Goal: Communication & Community: Share content

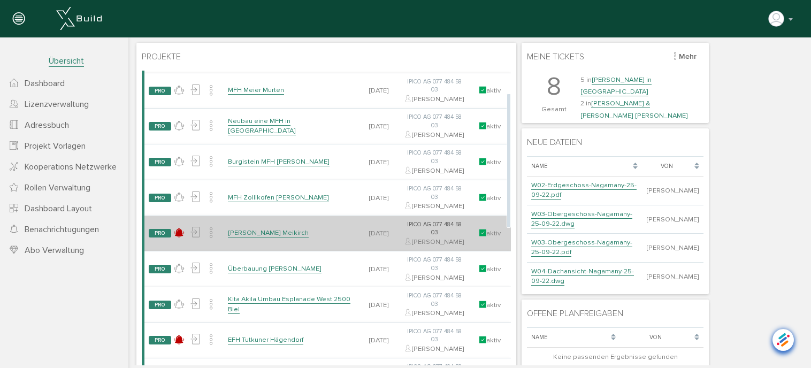
click at [270, 238] on link "[PERSON_NAME] Meikirch" at bounding box center [268, 232] width 81 height 9
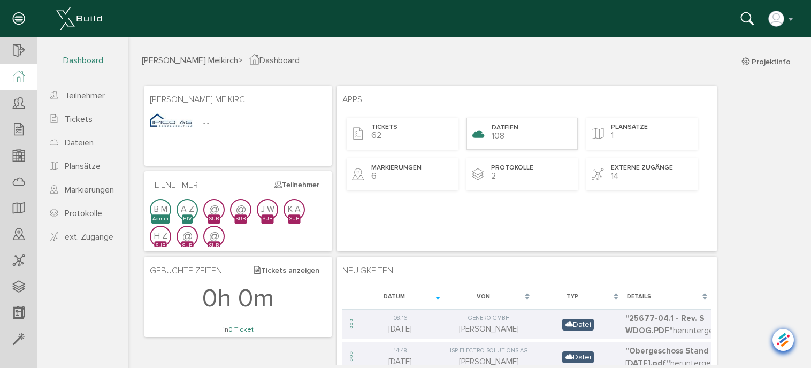
click at [506, 122] on div "Dateien 108" at bounding box center [522, 134] width 111 height 32
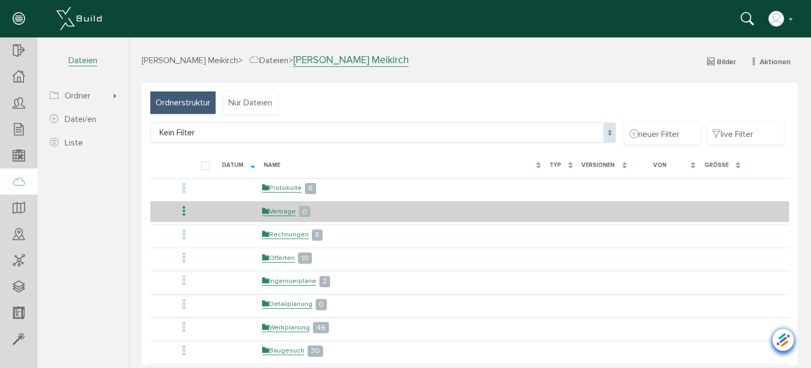
scroll to position [53, 0]
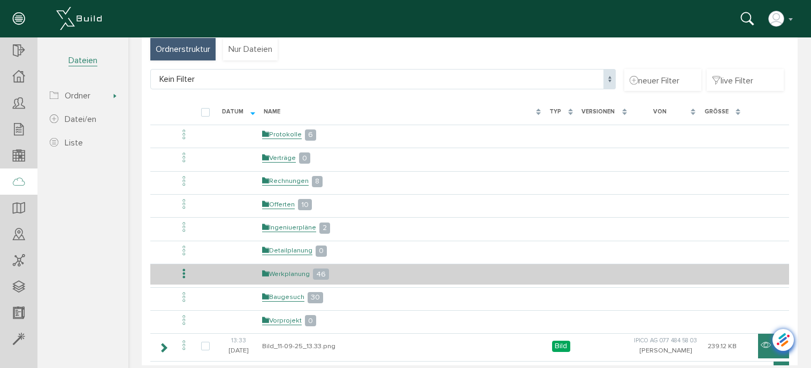
click at [303, 270] on link "Werkplanung" at bounding box center [286, 274] width 48 height 9
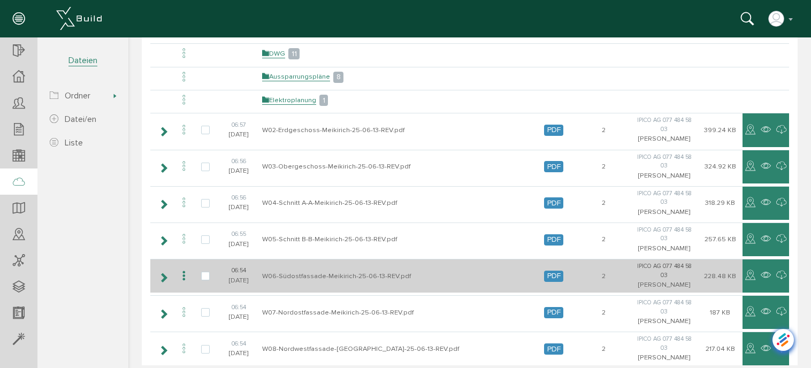
scroll to position [160, 0]
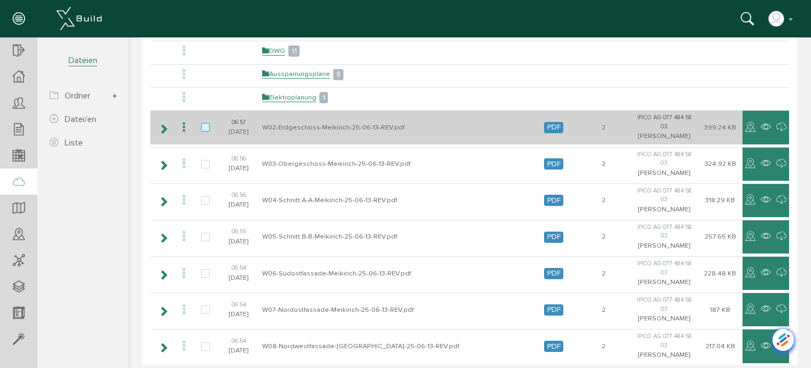
click at [206, 124] on label at bounding box center [207, 128] width 13 height 10
click at [206, 124] on input "checkbox" at bounding box center [204, 126] width 7 height 7
checkbox input "true"
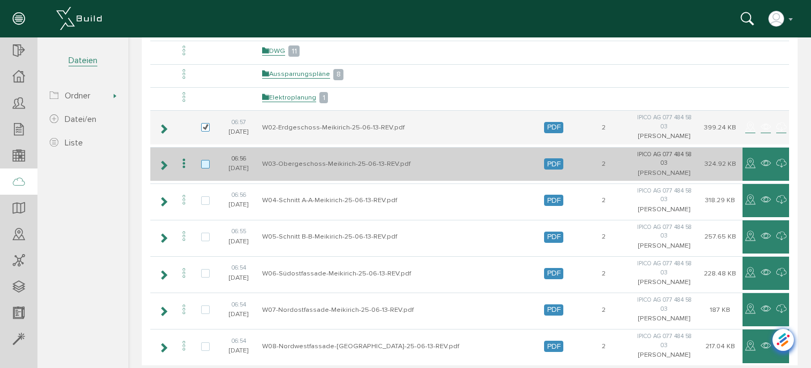
click at [205, 160] on label at bounding box center [207, 165] width 13 height 10
click at [205, 160] on input "checkbox" at bounding box center [204, 163] width 7 height 7
checkbox input "true"
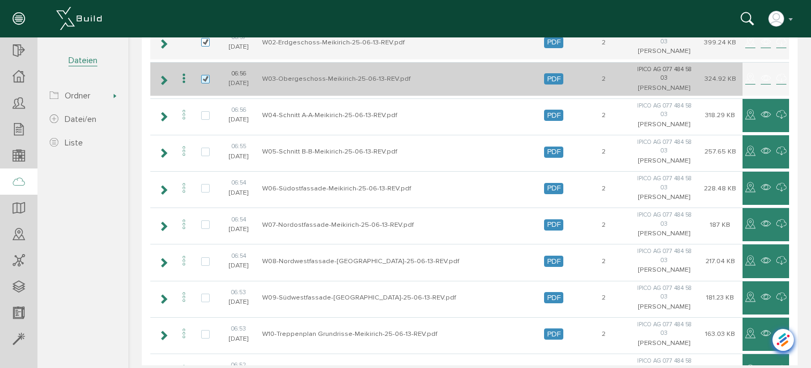
scroll to position [267, 0]
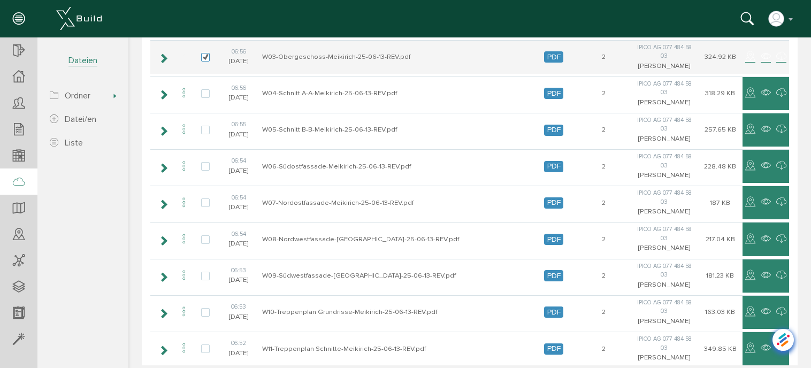
checkbox input "true"
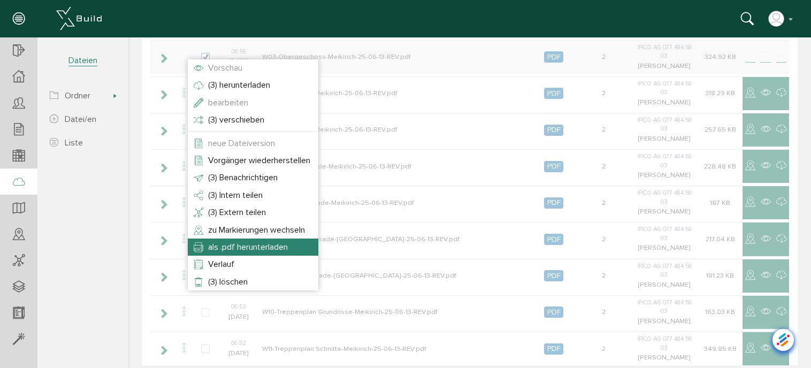
click at [259, 246] on span "als .pdf herunterladen" at bounding box center [248, 247] width 80 height 11
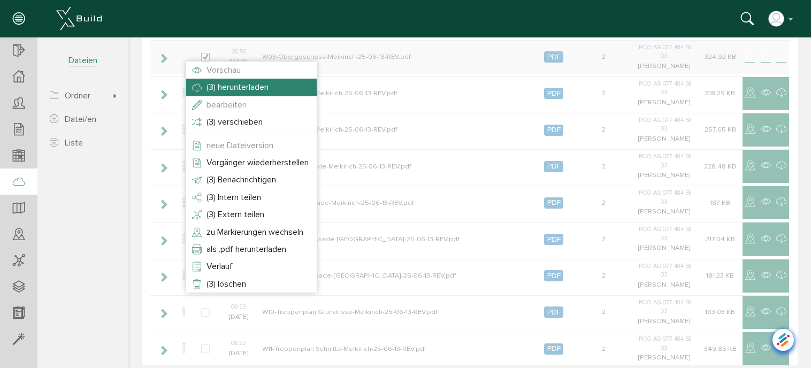
click at [249, 83] on span "(3) herunterladen" at bounding box center [238, 87] width 62 height 11
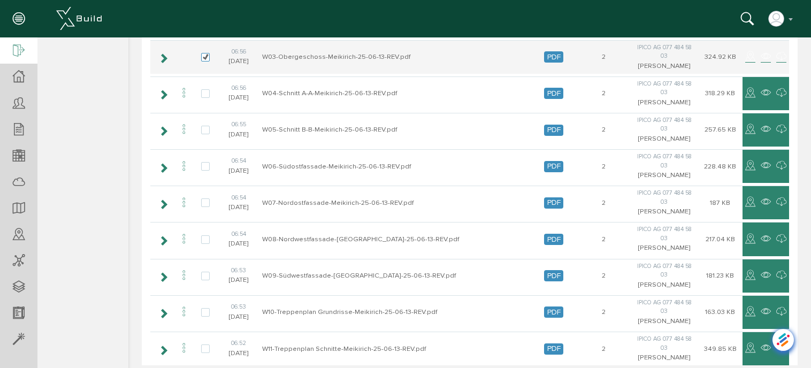
click at [11, 47] on div at bounding box center [18, 50] width 37 height 27
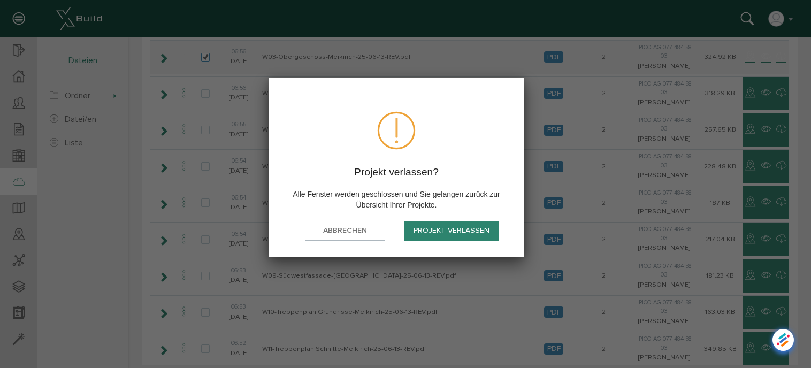
click at [459, 226] on button "Projekt verlassen" at bounding box center [451, 231] width 94 height 20
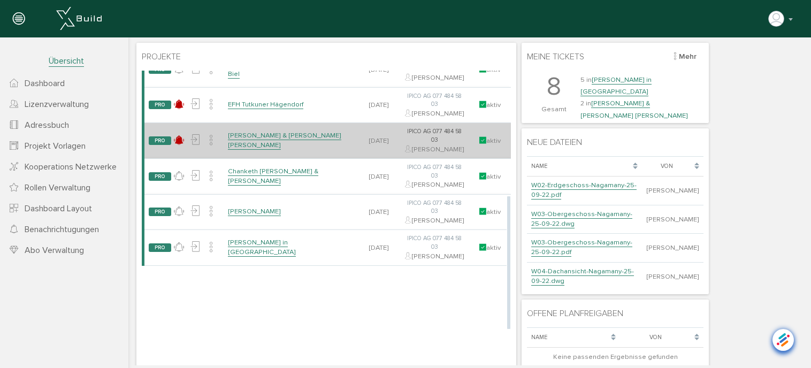
click at [278, 150] on link "[PERSON_NAME] & [PERSON_NAME] [PERSON_NAME]" at bounding box center [284, 140] width 113 height 19
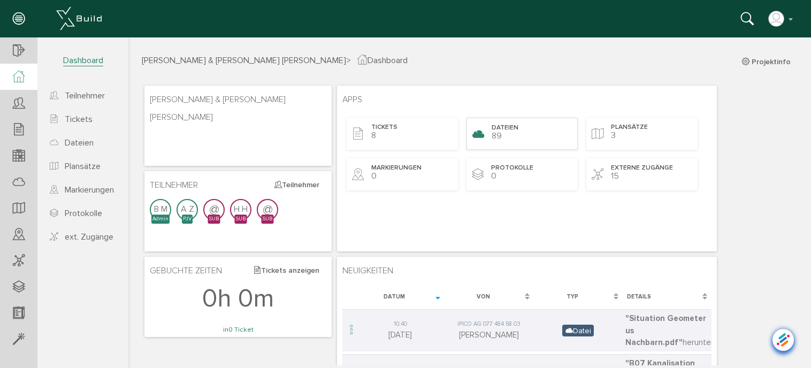
click at [514, 131] on span "Dateien" at bounding box center [505, 128] width 27 height 9
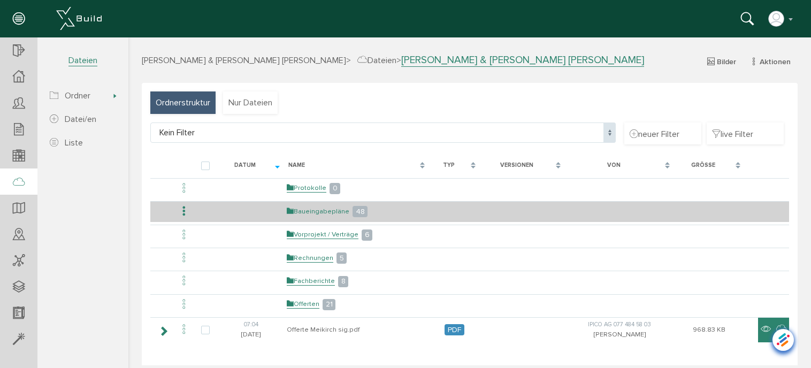
click at [326, 208] on link "Baueingabepläne" at bounding box center [318, 211] width 63 height 9
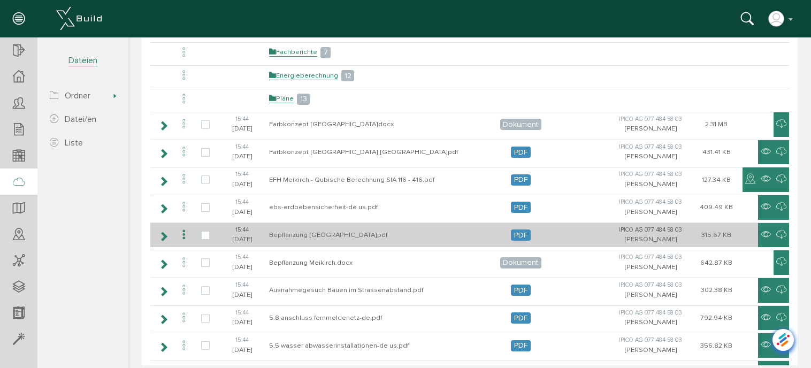
scroll to position [160, 0]
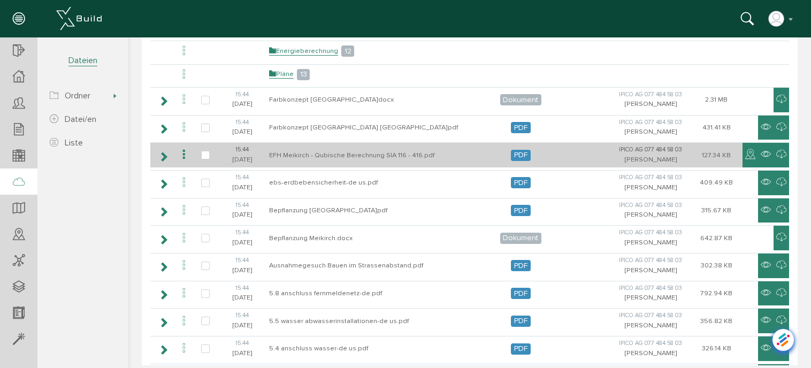
click at [184, 151] on icon at bounding box center [184, 155] width 13 height 14
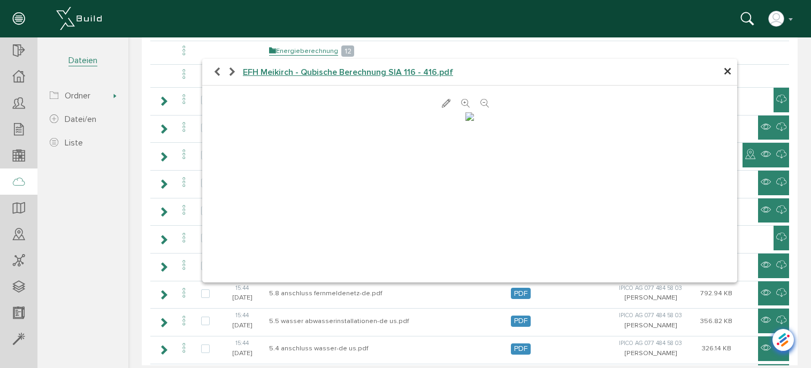
click at [723, 72] on span "×" at bounding box center [727, 72] width 9 height 21
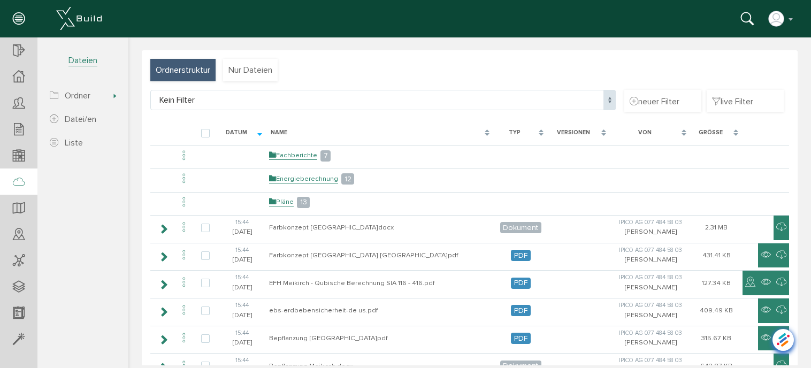
scroll to position [0, 0]
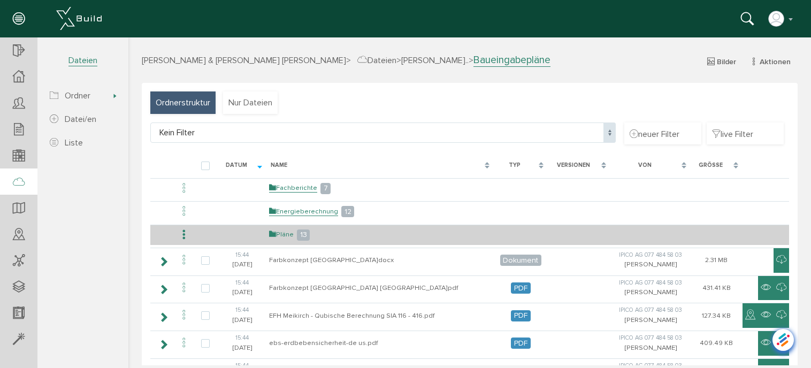
click at [287, 231] on link "Pläne" at bounding box center [281, 234] width 25 height 9
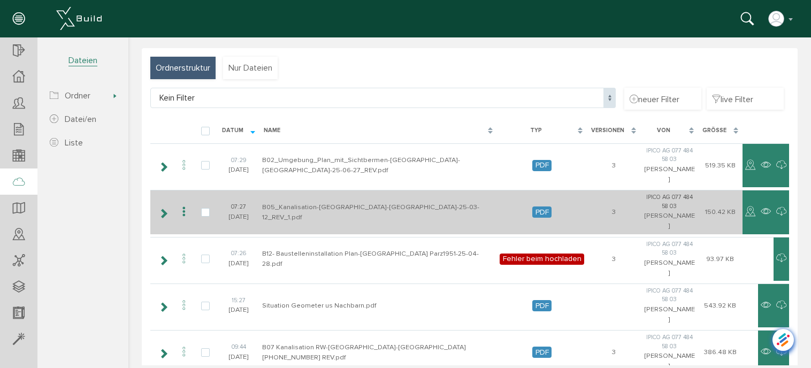
scroll to position [53, 0]
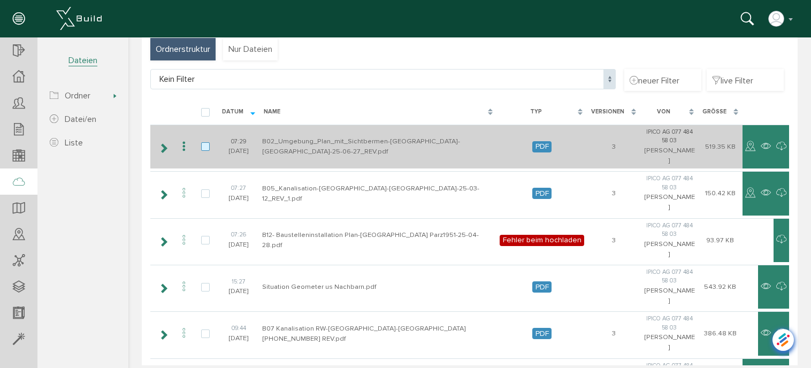
click at [206, 142] on label at bounding box center [207, 147] width 13 height 10
click at [206, 142] on input "checkbox" at bounding box center [204, 145] width 7 height 7
checkbox input "true"
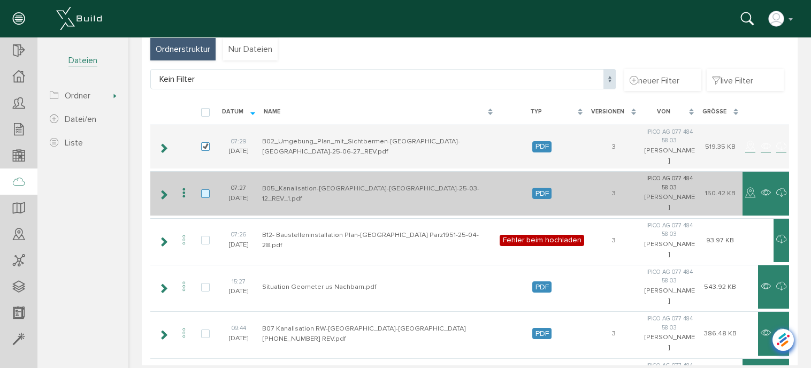
click at [202, 189] on label at bounding box center [207, 194] width 13 height 10
click at [202, 189] on input "checkbox" at bounding box center [204, 192] width 7 height 7
checkbox input "true"
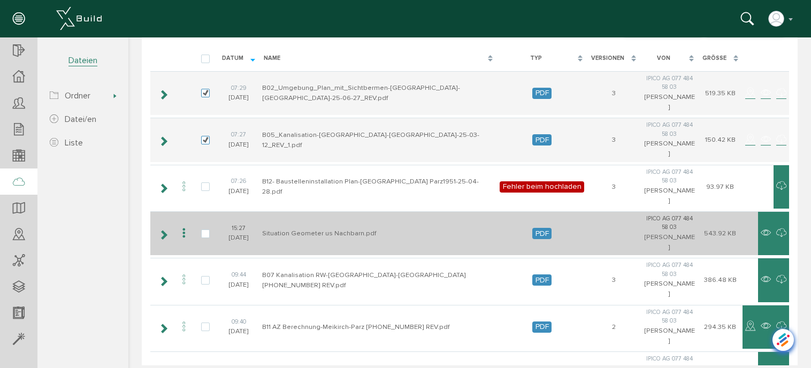
click at [199, 211] on td at bounding box center [205, 233] width 25 height 44
click at [203, 230] on label at bounding box center [207, 235] width 13 height 10
click at [203, 230] on input "checkbox" at bounding box center [204, 233] width 7 height 7
checkbox input "true"
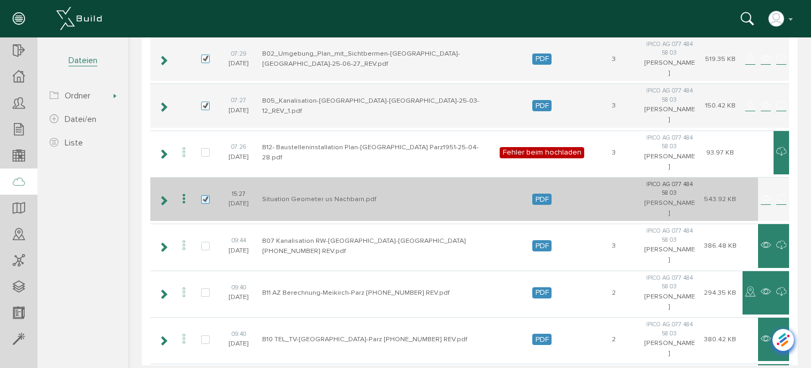
scroll to position [160, 0]
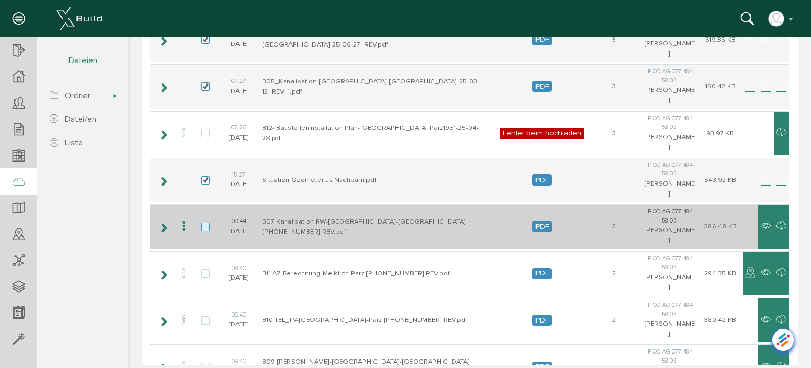
click at [201, 223] on label at bounding box center [207, 228] width 13 height 10
click at [201, 223] on input "checkbox" at bounding box center [204, 226] width 7 height 7
checkbox input "true"
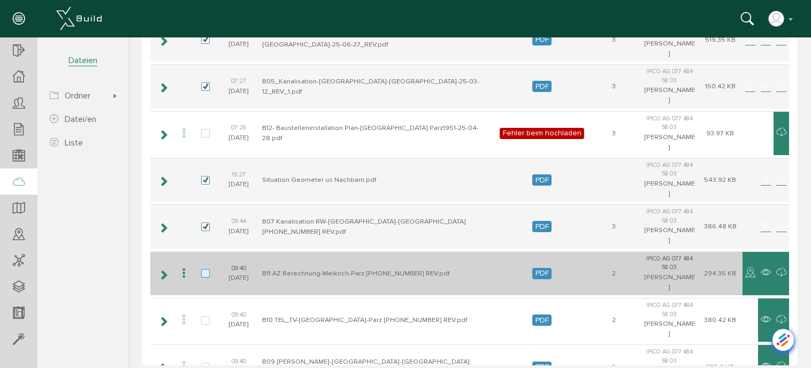
click at [203, 269] on label at bounding box center [207, 274] width 13 height 10
click at [203, 269] on input "checkbox" at bounding box center [204, 272] width 7 height 7
checkbox input "true"
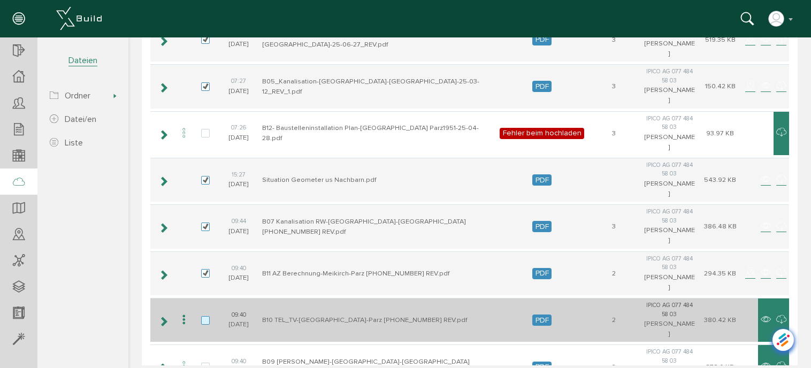
click at [203, 316] on label at bounding box center [207, 321] width 13 height 10
click at [203, 316] on input "checkbox" at bounding box center [204, 319] width 7 height 7
checkbox input "true"
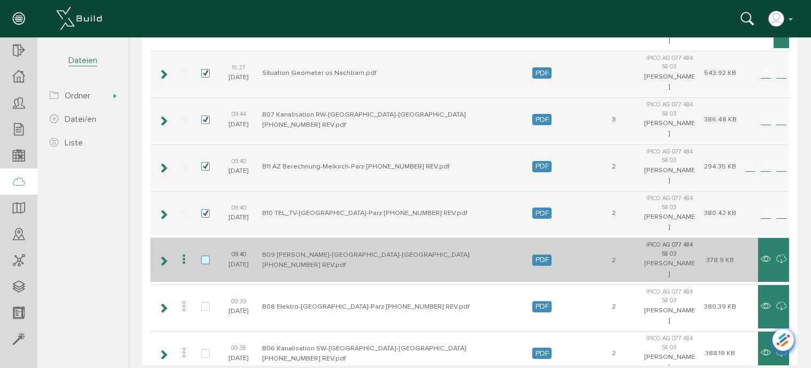
scroll to position [214, 0]
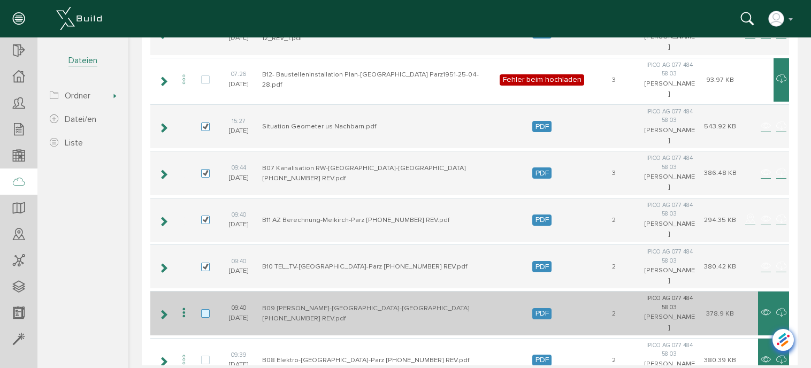
click at [208, 309] on label at bounding box center [207, 314] width 13 height 10
click at [208, 309] on input "checkbox" at bounding box center [204, 312] width 7 height 7
checkbox input "true"
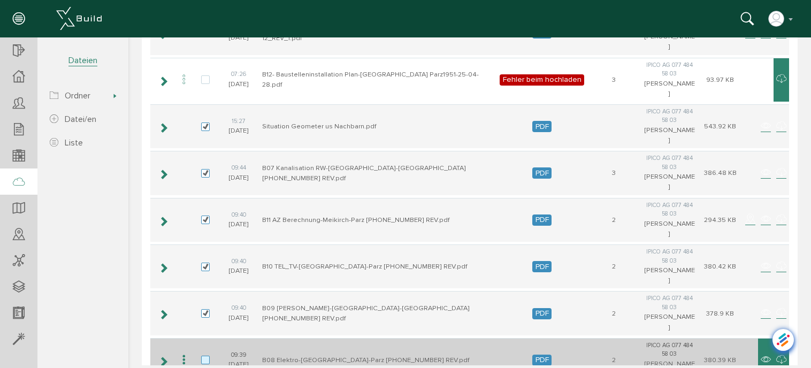
click at [205, 356] on label at bounding box center [207, 361] width 13 height 10
click at [205, 356] on input "checkbox" at bounding box center [204, 359] width 7 height 7
checkbox input "true"
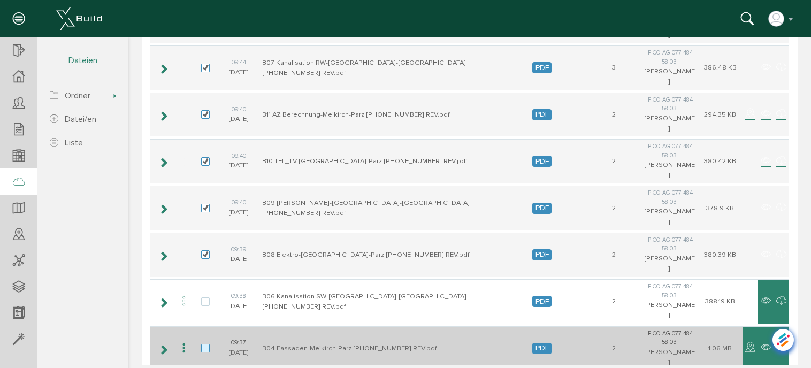
scroll to position [321, 0]
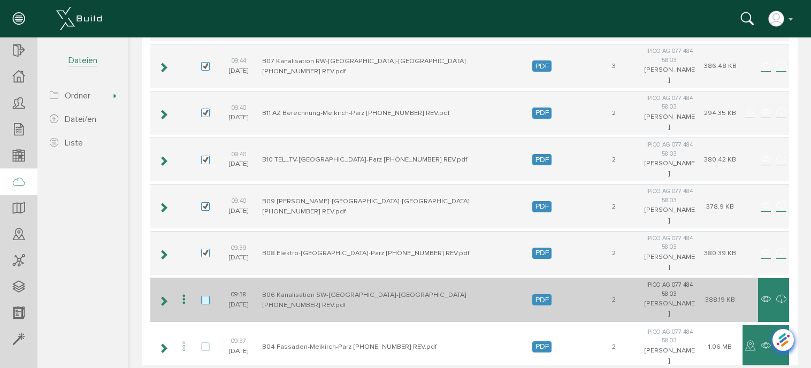
click at [208, 296] on label at bounding box center [207, 301] width 13 height 10
click at [208, 296] on input "checkbox" at bounding box center [204, 299] width 7 height 7
checkbox input "true"
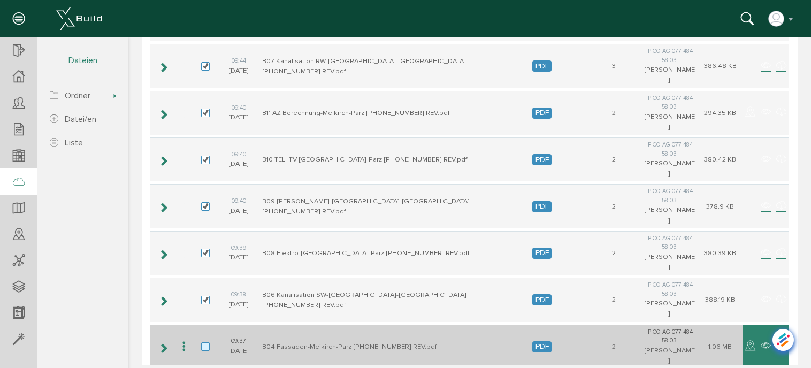
click at [203, 342] on label at bounding box center [207, 347] width 13 height 10
click at [203, 342] on input "checkbox" at bounding box center [204, 345] width 7 height 7
checkbox input "true"
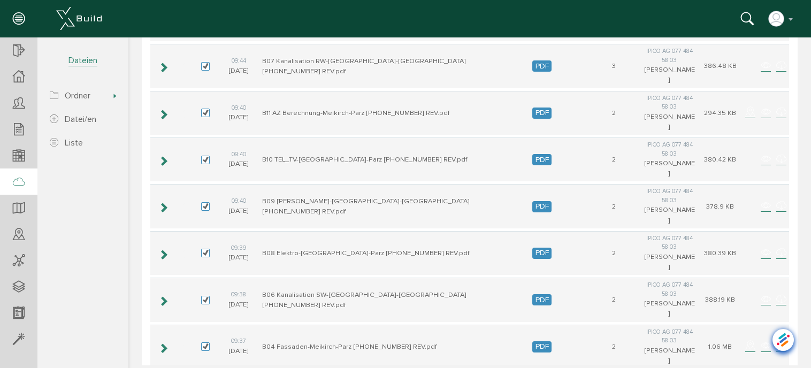
checkbox input "true"
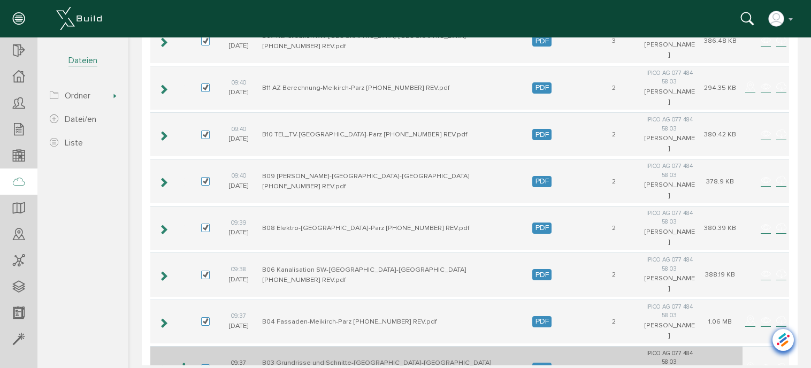
scroll to position [358, 0]
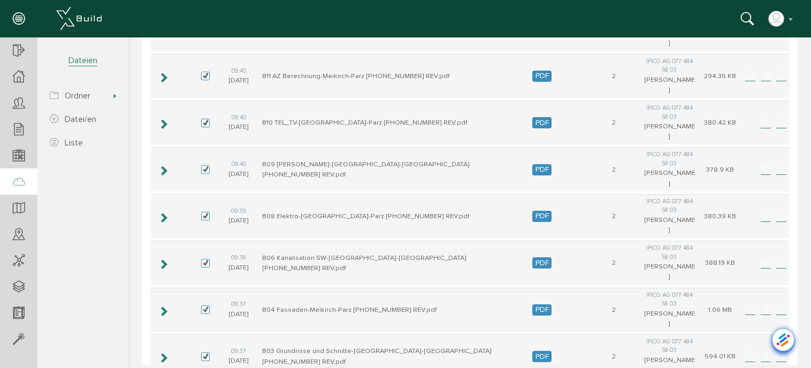
checkbox input "true"
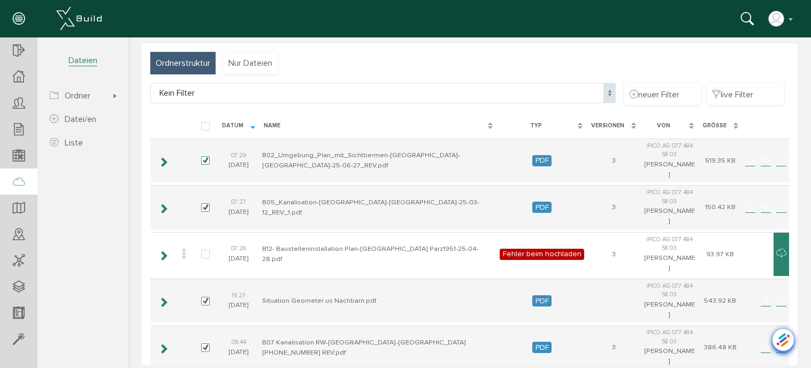
scroll to position [0, 0]
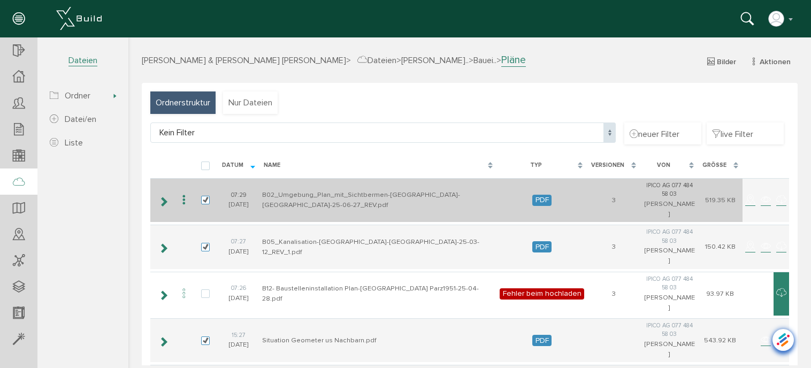
click at [183, 193] on icon at bounding box center [184, 200] width 13 height 14
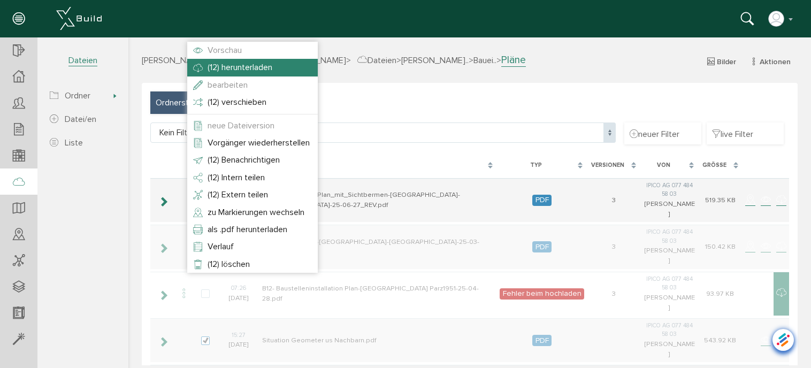
click at [240, 65] on span "(12) herunterladen" at bounding box center [240, 67] width 65 height 11
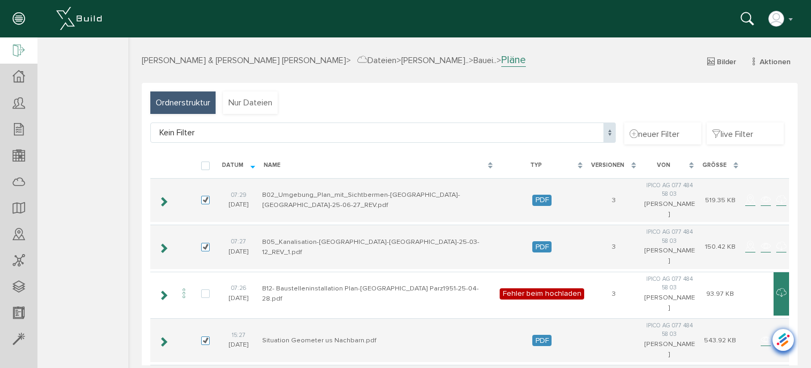
click at [17, 48] on icon at bounding box center [19, 51] width 12 height 15
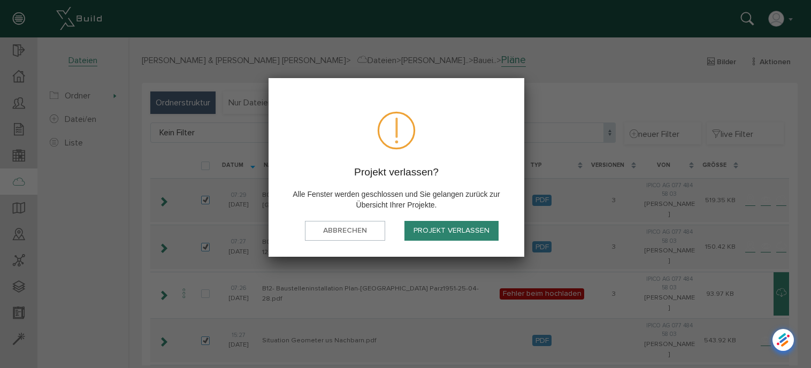
click at [446, 228] on button "Projekt verlassen" at bounding box center [451, 231] width 94 height 20
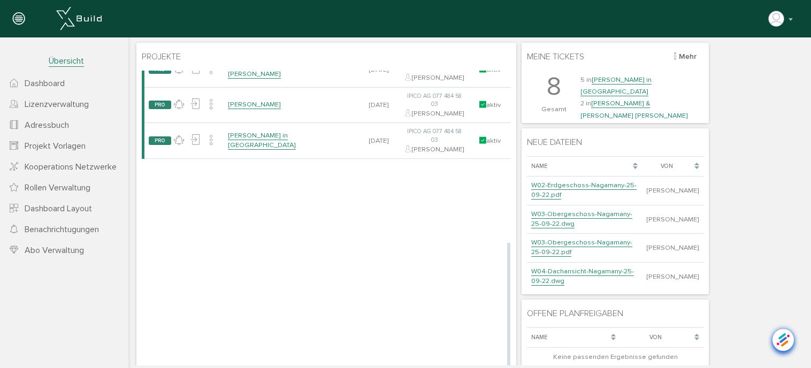
scroll to position [53, 0]
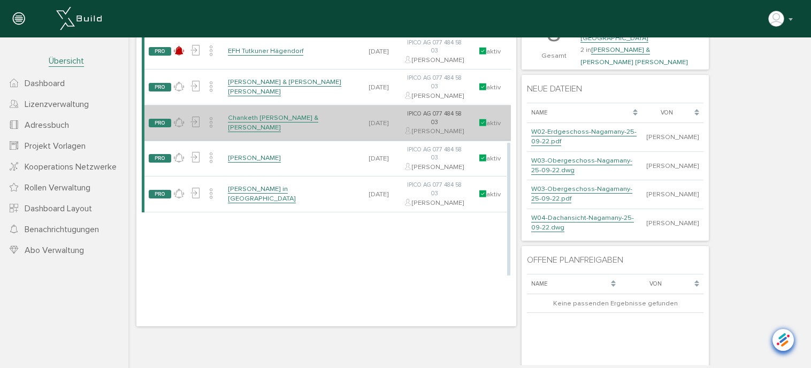
click at [273, 132] on link "Chanketh [PERSON_NAME] & [PERSON_NAME]" at bounding box center [273, 122] width 90 height 19
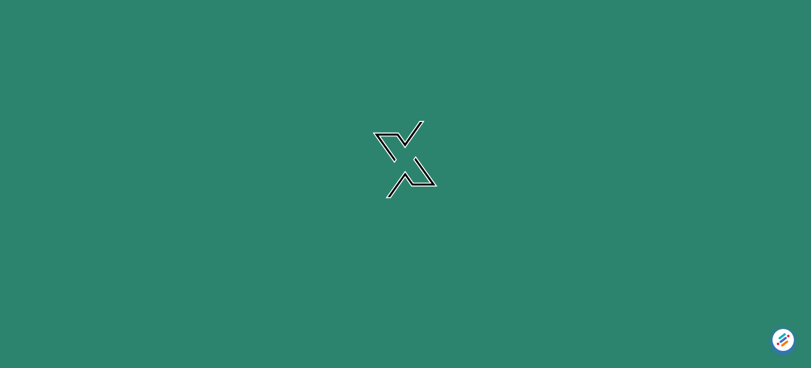
scroll to position [0, 0]
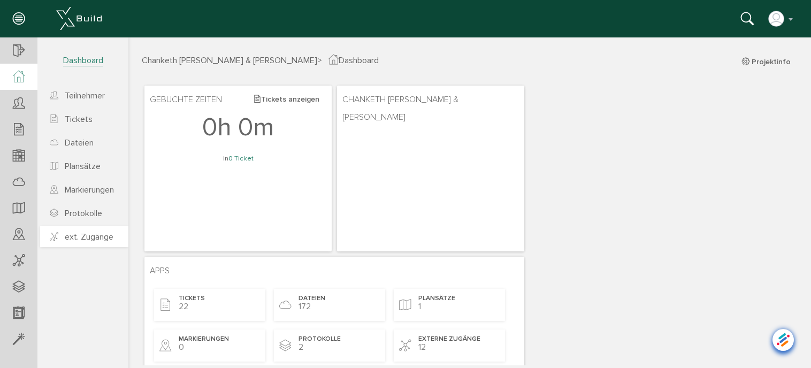
click at [79, 236] on span "ext. Zugänge" at bounding box center [89, 237] width 49 height 11
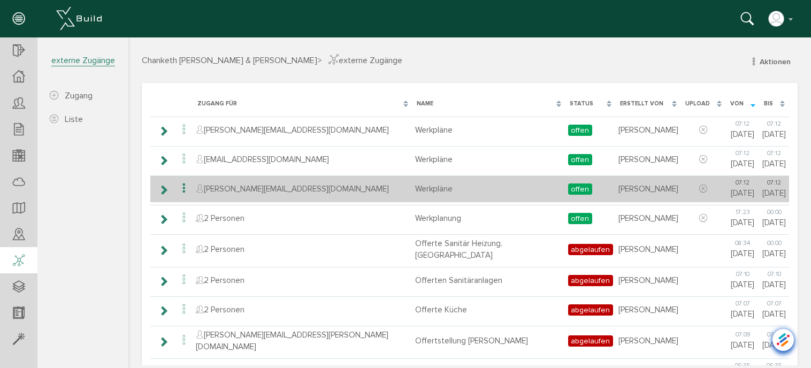
click at [182, 186] on icon at bounding box center [184, 188] width 13 height 14
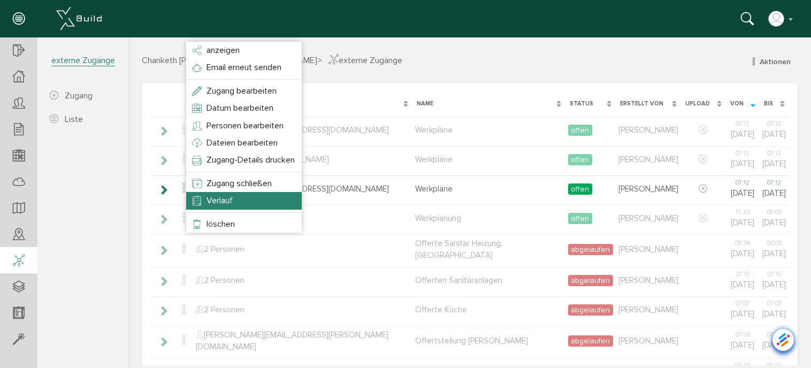
click at [220, 203] on span "Verlauf" at bounding box center [220, 200] width 26 height 11
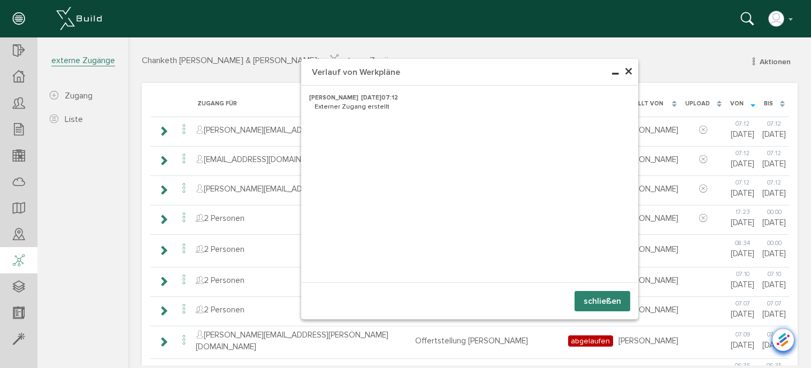
click at [627, 74] on span "×" at bounding box center [628, 72] width 9 height 21
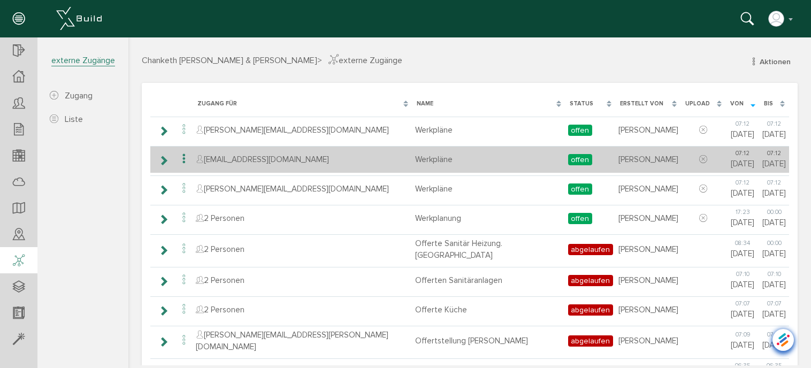
click at [184, 157] on icon at bounding box center [184, 159] width 13 height 14
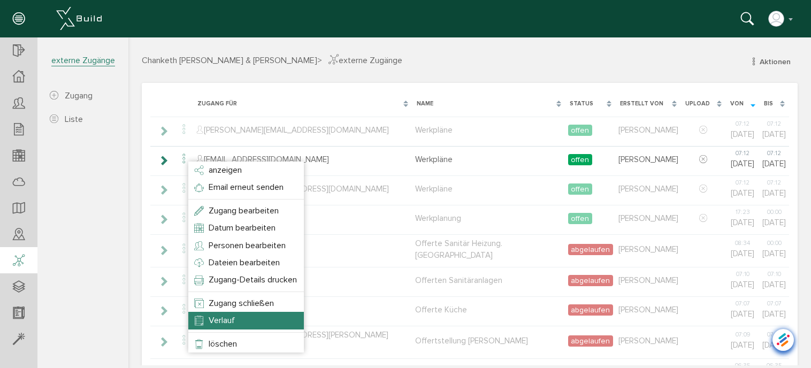
click at [230, 320] on span "Verlauf" at bounding box center [222, 320] width 26 height 11
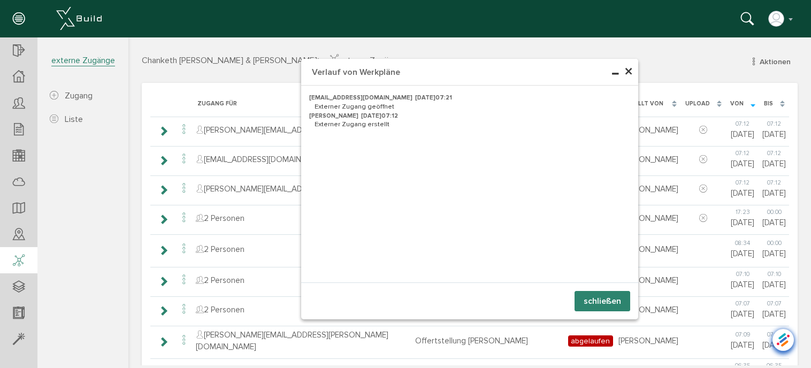
click at [624, 70] on span "×" at bounding box center [628, 72] width 9 height 21
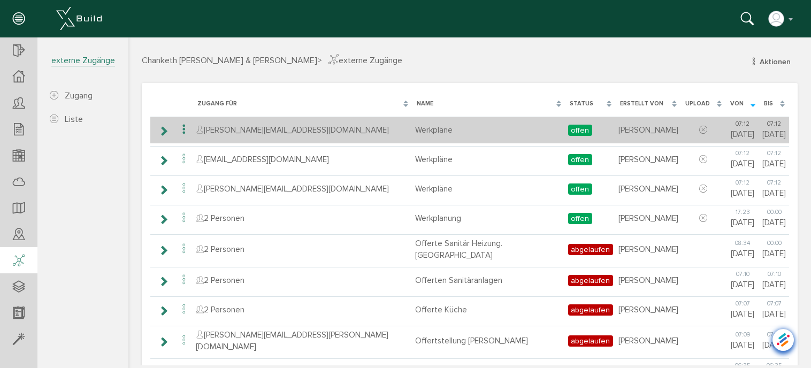
click at [182, 133] on icon at bounding box center [184, 130] width 13 height 14
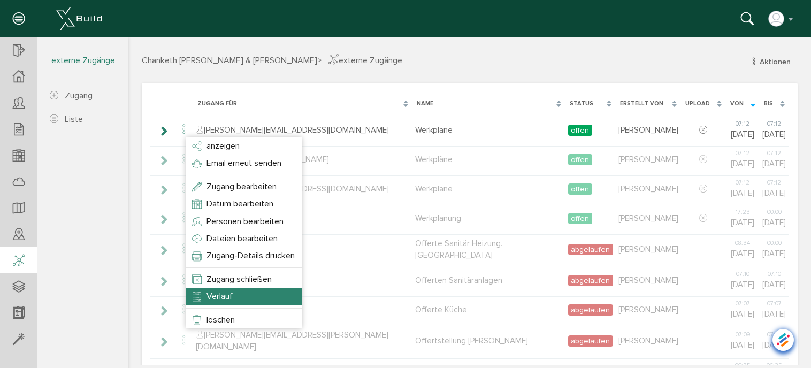
click at [230, 297] on span "Verlauf" at bounding box center [220, 296] width 26 height 11
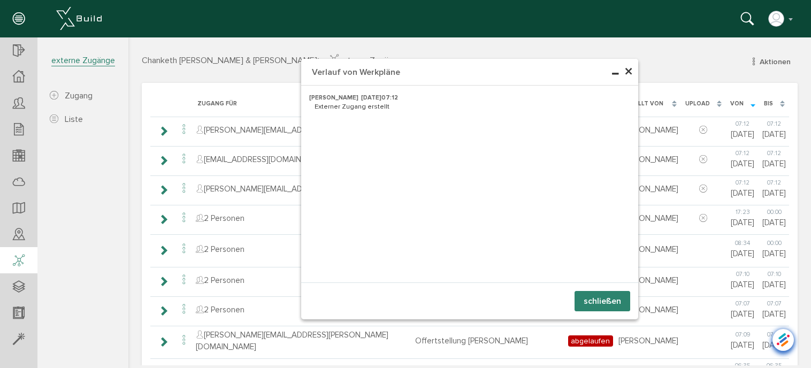
click at [626, 72] on span "×" at bounding box center [628, 72] width 9 height 21
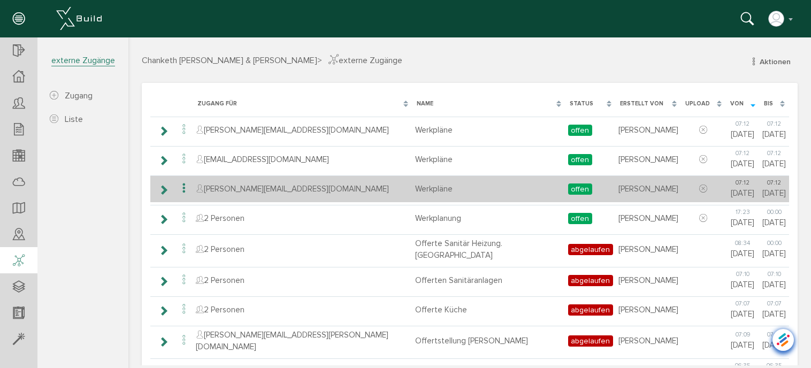
click at [184, 190] on icon at bounding box center [184, 188] width 13 height 14
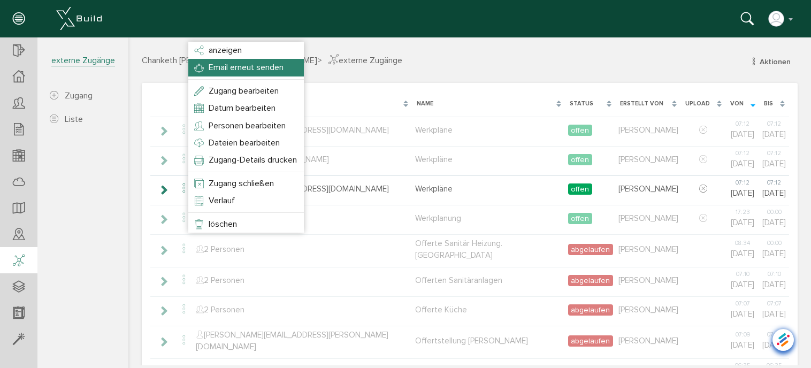
click at [244, 67] on span "Email erneut senden" at bounding box center [246, 67] width 75 height 11
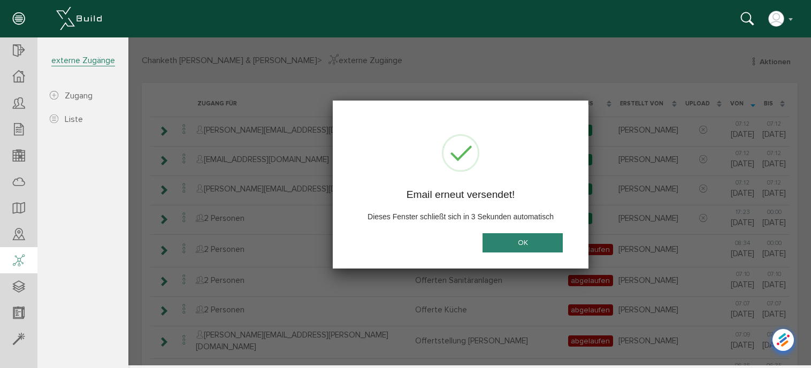
click at [522, 240] on button "OK" at bounding box center [523, 243] width 80 height 20
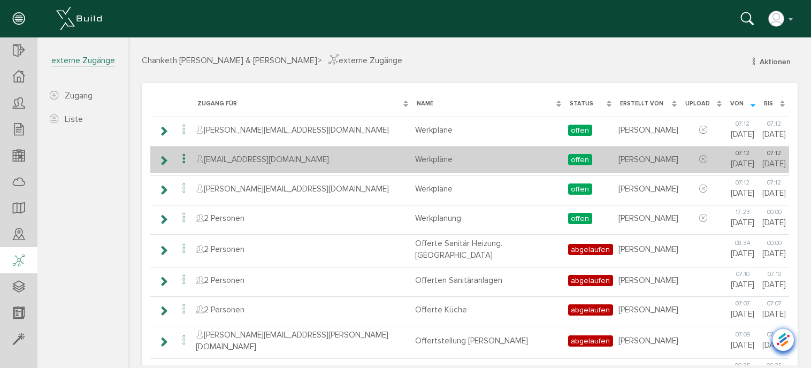
click at [183, 158] on icon at bounding box center [184, 159] width 13 height 14
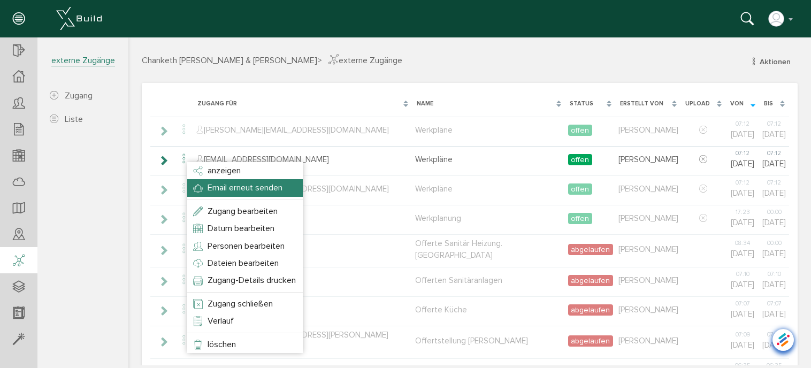
click at [219, 192] on span "Email erneut senden" at bounding box center [245, 187] width 75 height 11
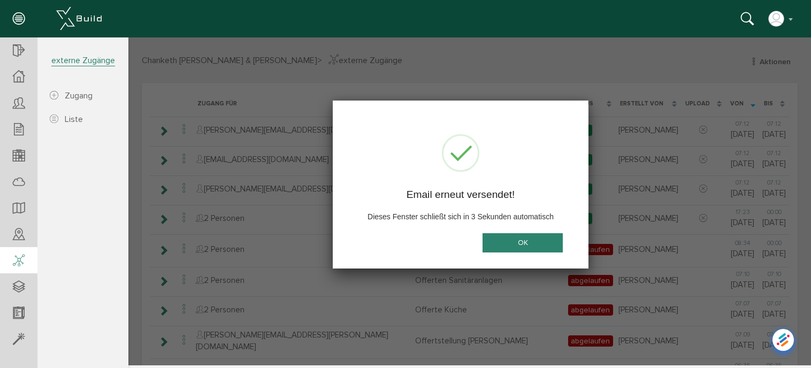
click at [532, 239] on button "OK" at bounding box center [523, 243] width 80 height 20
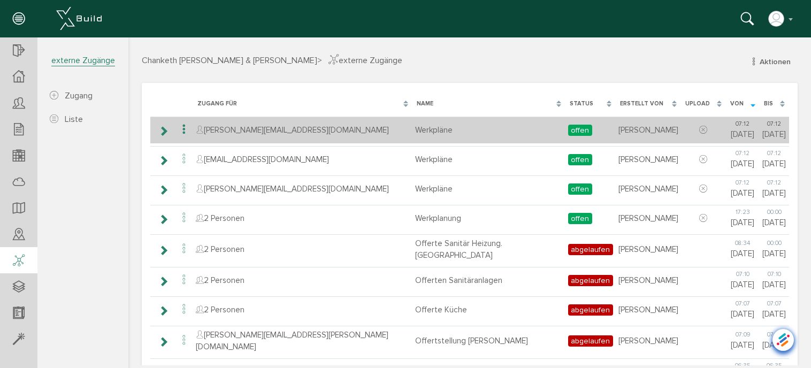
click at [183, 126] on icon at bounding box center [184, 130] width 13 height 14
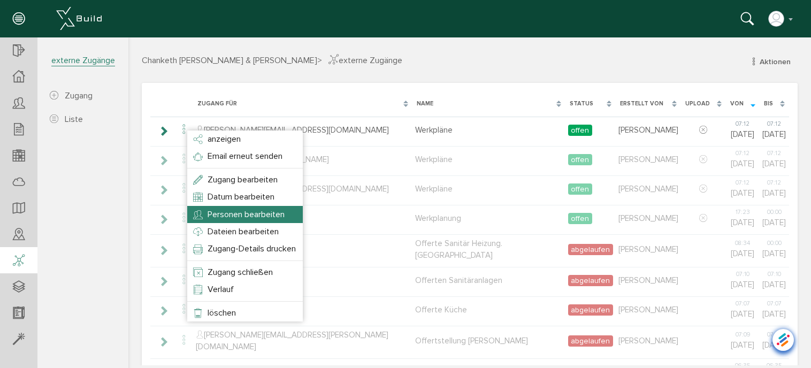
click at [226, 213] on span "Personen bearbeiten" at bounding box center [246, 214] width 77 height 11
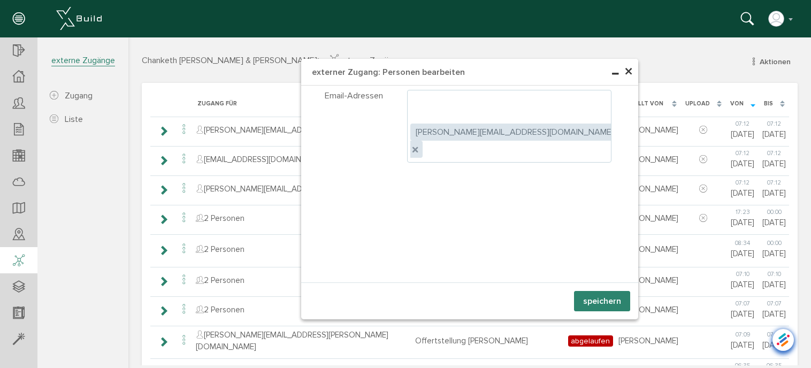
click at [574, 102] on ul ", [PERSON_NAME][EMAIL_ADDRESS][DOMAIN_NAME]" at bounding box center [509, 126] width 205 height 73
type input "m"
click at [624, 70] on span "×" at bounding box center [628, 72] width 9 height 21
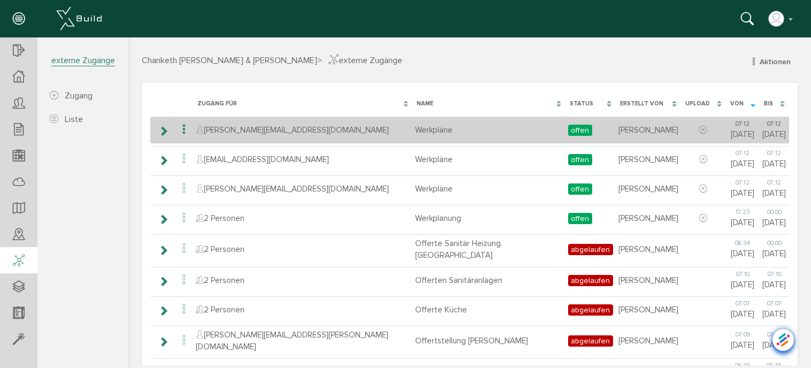
click at [183, 126] on icon at bounding box center [184, 130] width 13 height 14
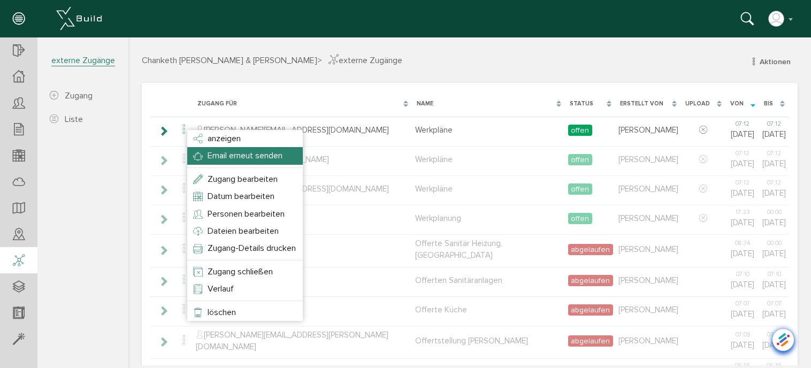
click at [238, 152] on span "Email erneut senden" at bounding box center [245, 155] width 75 height 11
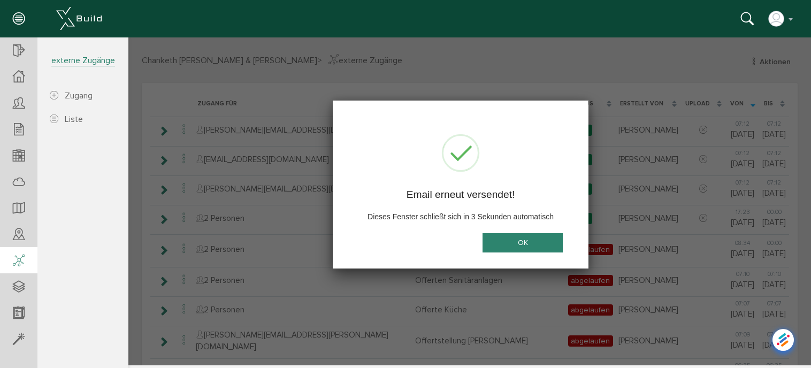
click at [536, 246] on button "OK" at bounding box center [523, 243] width 80 height 20
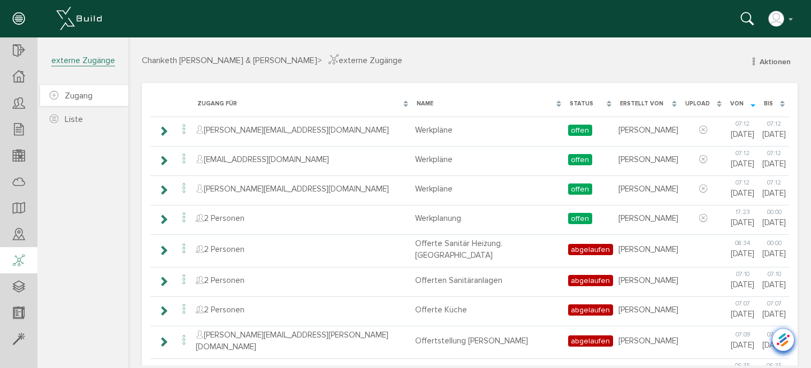
click at [79, 92] on span "Zugang" at bounding box center [79, 95] width 28 height 11
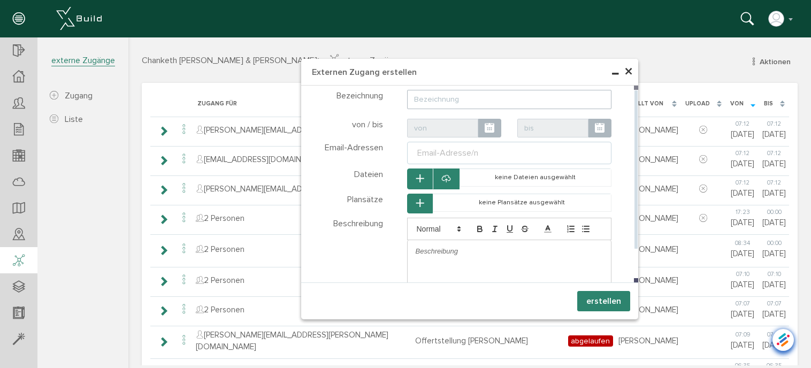
click at [451, 97] on input "text" at bounding box center [509, 99] width 205 height 19
click at [456, 154] on div "Email-Adresse/n" at bounding box center [447, 153] width 65 height 13
type input "Test"
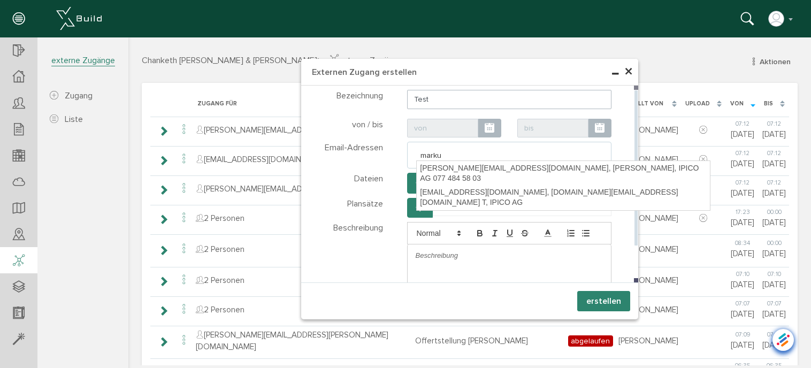
type input "[PERSON_NAME]"
click at [463, 171] on div "[PERSON_NAME][EMAIL_ADDRESS][DOMAIN_NAME], [PERSON_NAME], IPICO AG 077 484 58 03" at bounding box center [563, 173] width 293 height 25
type textarea "[PERSON_NAME][EMAIL_ADDRESS][DOMAIN_NAME]"
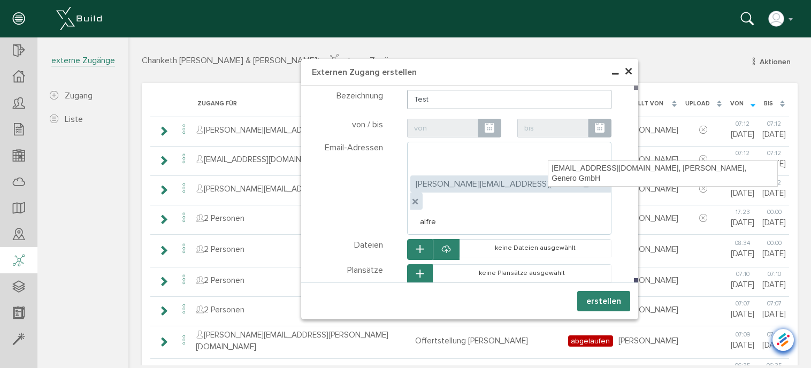
type input "[PERSON_NAME]"
click at [572, 169] on div "[EMAIL_ADDRESS][DOMAIN_NAME], [PERSON_NAME], Genero GmbH" at bounding box center [662, 173] width 229 height 25
type textarea "[PERSON_NAME][EMAIL_ADDRESS][DOMAIN_NAME],[EMAIL_ADDRESS][DOMAIN_NAME]"
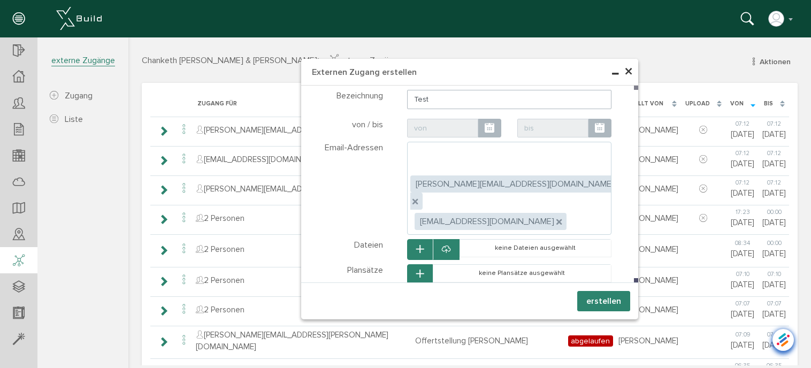
click at [416, 270] on icon "button" at bounding box center [419, 274] width 7 height 9
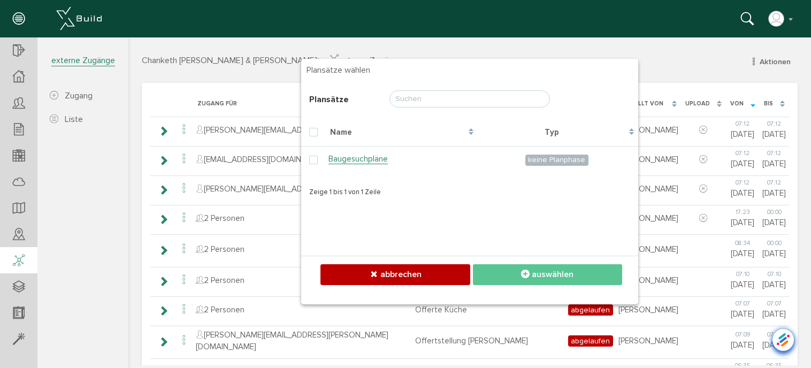
click at [430, 100] on input "text" at bounding box center [469, 98] width 160 height 17
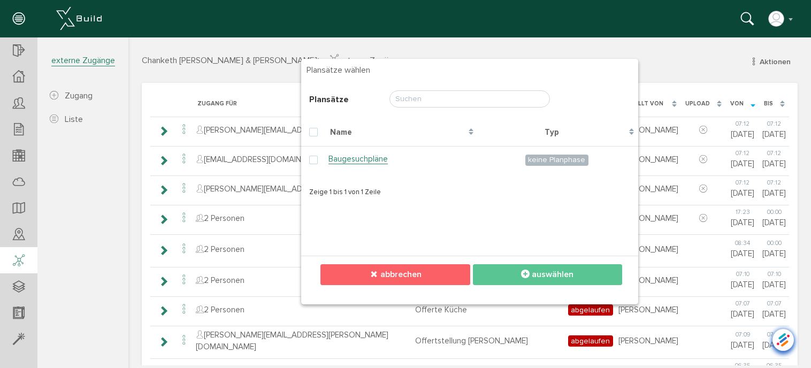
click at [419, 267] on button "abbrechen" at bounding box center [394, 274] width 149 height 21
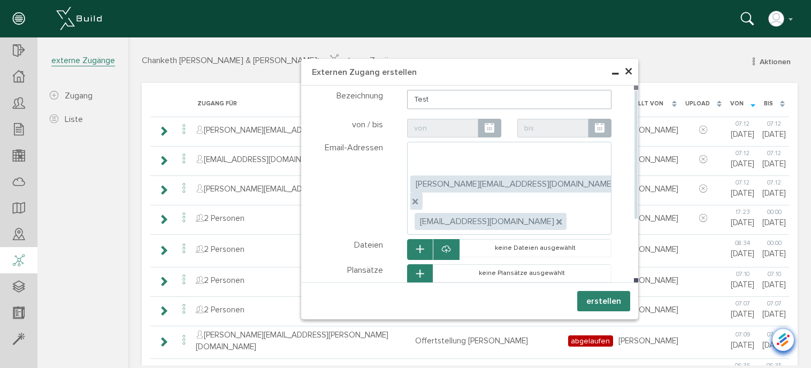
click at [417, 245] on icon "button" at bounding box center [419, 249] width 7 height 9
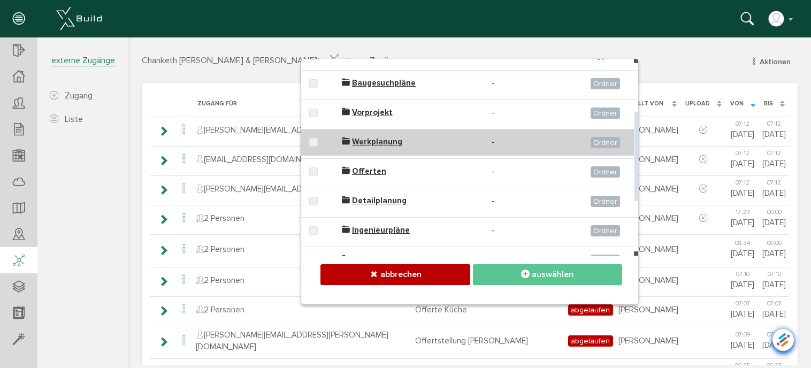
click at [357, 141] on span "Werkplanung" at bounding box center [377, 142] width 50 height 10
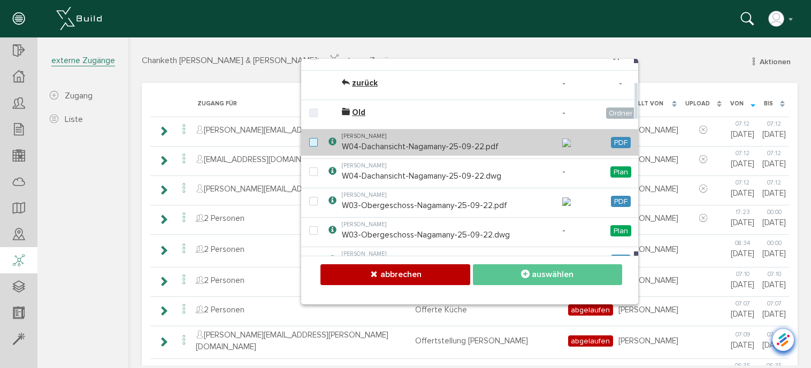
click at [309, 148] on label at bounding box center [315, 143] width 13 height 10
click at [309, 145] on input "checkbox" at bounding box center [312, 141] width 7 height 7
checkbox input "true"
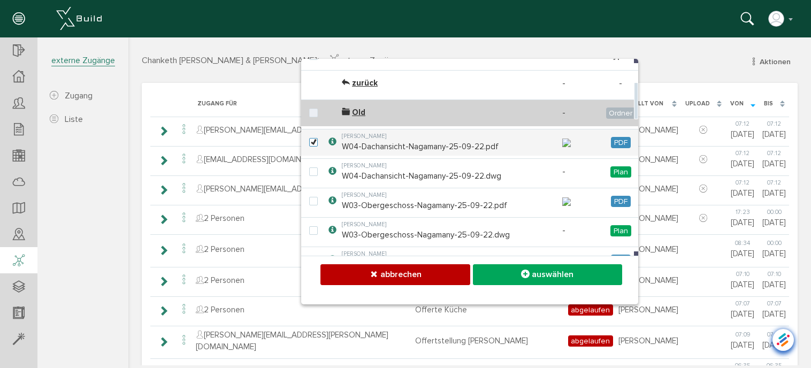
click at [309, 113] on label at bounding box center [315, 114] width 13 height 10
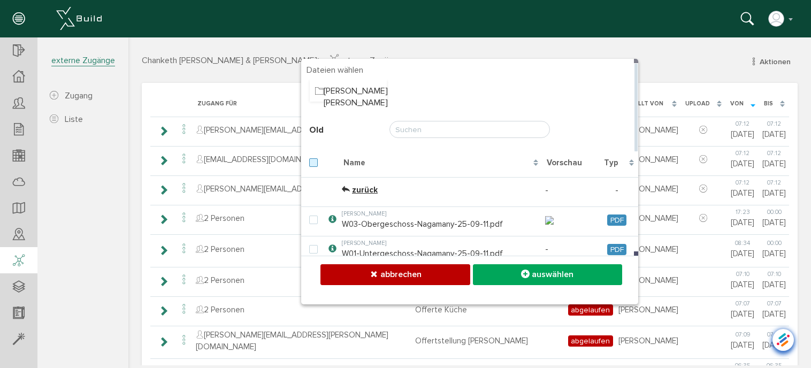
click at [312, 164] on label at bounding box center [315, 163] width 13 height 10
click at [312, 164] on input "checkbox" at bounding box center [312, 161] width 7 height 7
checkbox input "true"
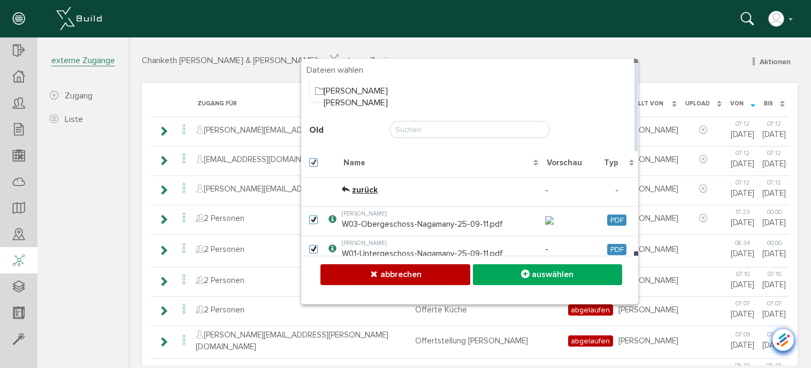
checkbox input "true"
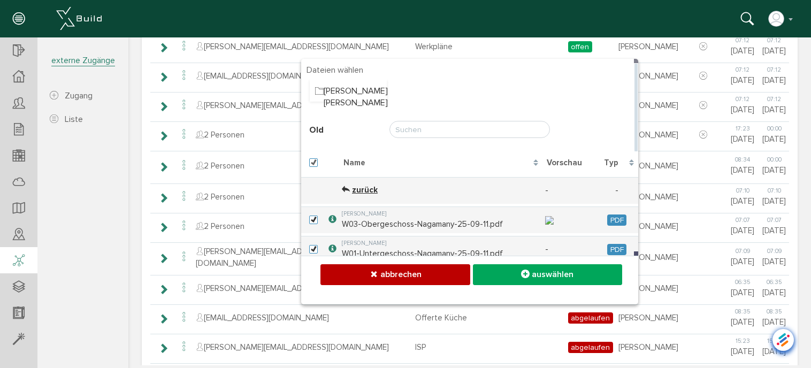
scroll to position [66, 0]
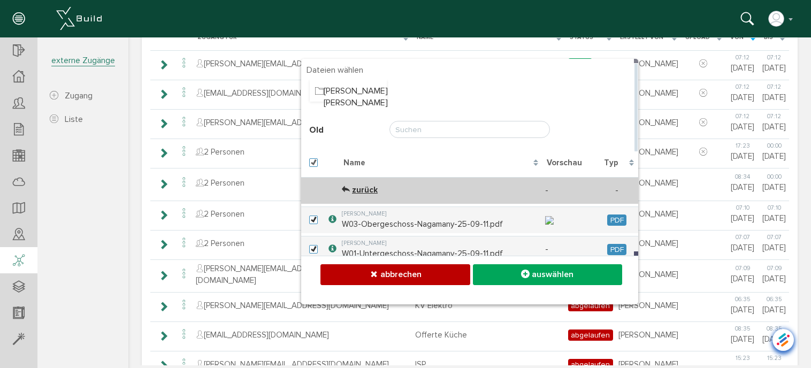
click at [361, 187] on span "zurück" at bounding box center [365, 190] width 26 height 10
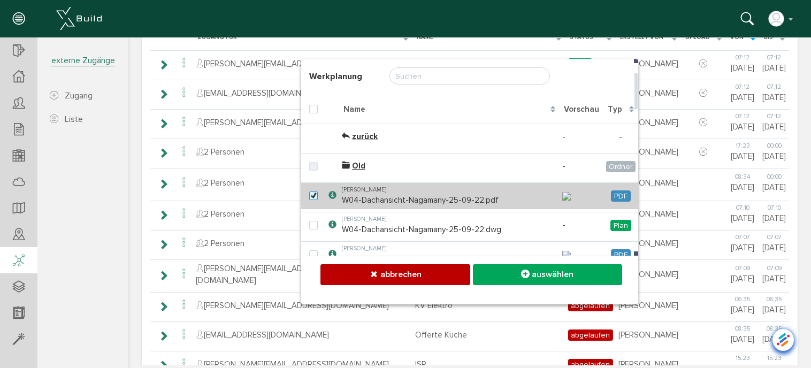
click at [309, 201] on label at bounding box center [315, 197] width 13 height 10
click at [309, 198] on input "checkbox" at bounding box center [312, 195] width 7 height 7
checkbox input "false"
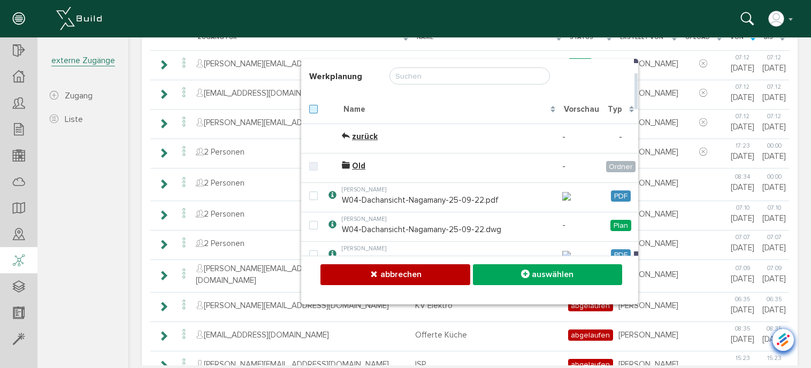
click at [310, 109] on label at bounding box center [315, 110] width 13 height 10
click at [310, 109] on input "checkbox" at bounding box center [312, 108] width 7 height 7
checkbox input "true"
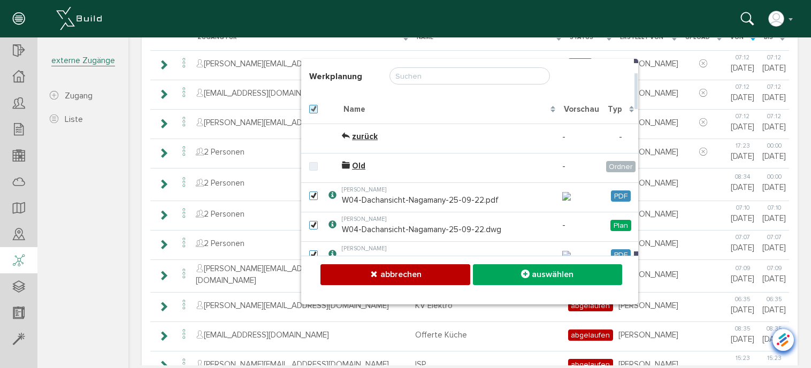
checkbox input "true"
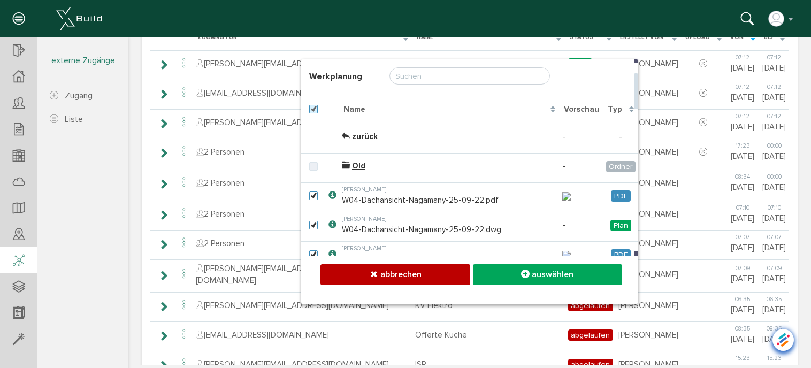
checkbox input "true"
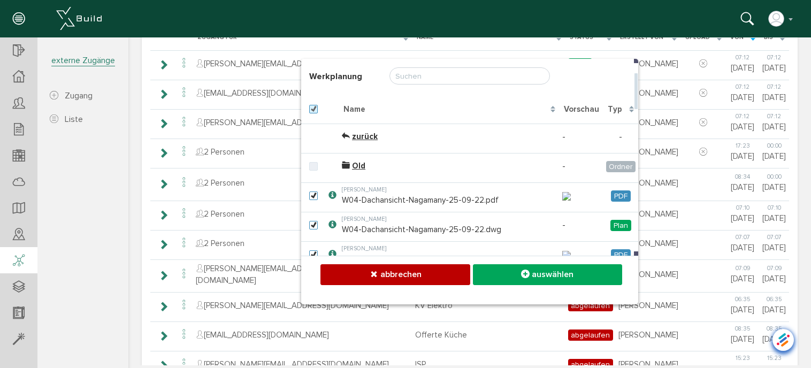
checkbox input "true"
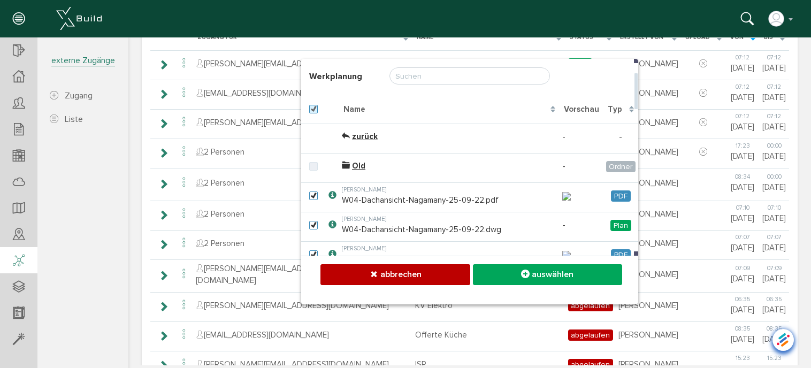
checkbox input "true"
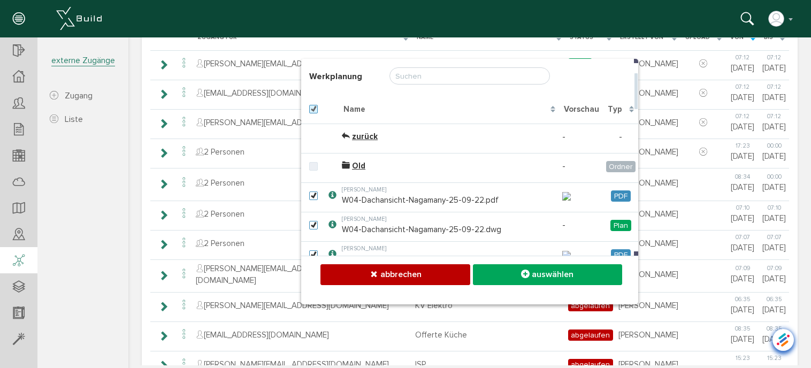
checkbox input "true"
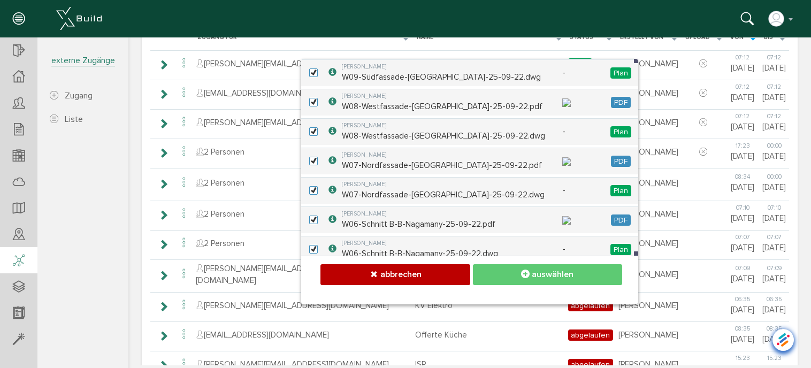
click at [521, 271] on icon at bounding box center [525, 274] width 9 height 11
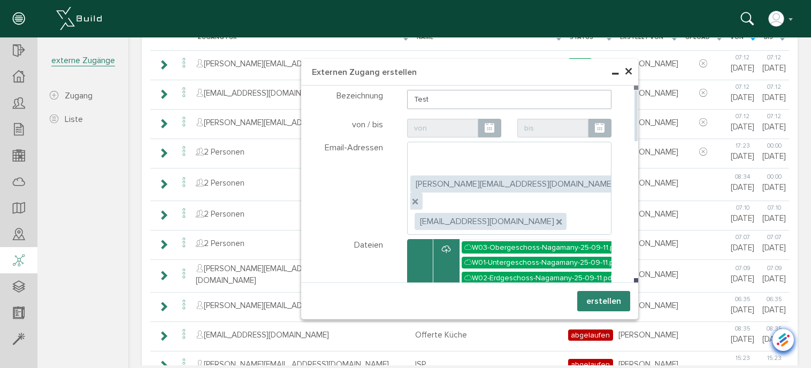
scroll to position [0, 0]
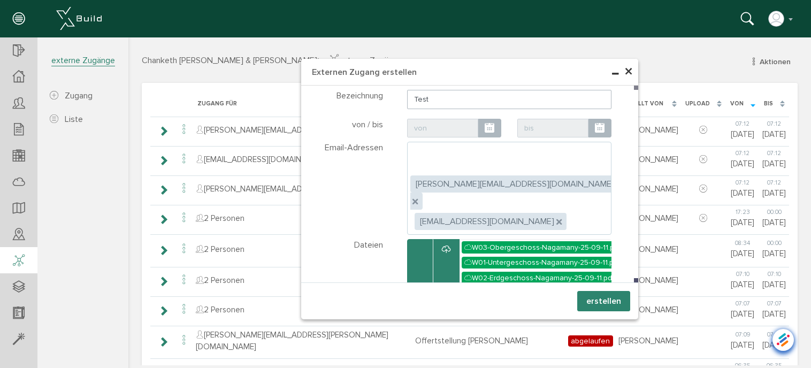
click at [597, 299] on button "erstellen" at bounding box center [603, 301] width 53 height 20
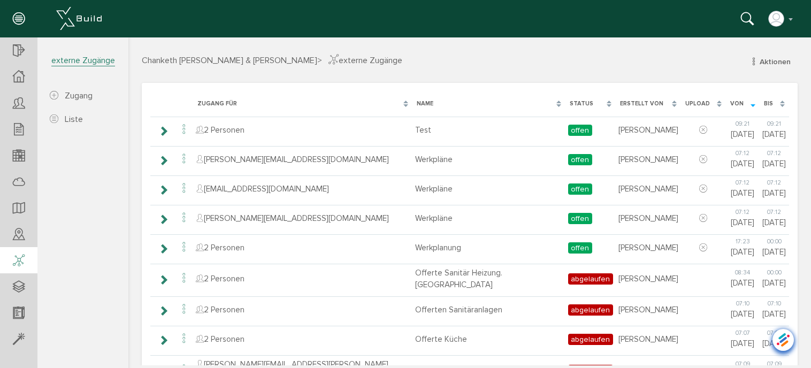
click at [453, 62] on h3 "Chanketh [PERSON_NAME] & [PERSON_NAME] > externe Zugänge Aktionen neuer Zugang …" at bounding box center [470, 59] width 656 height 12
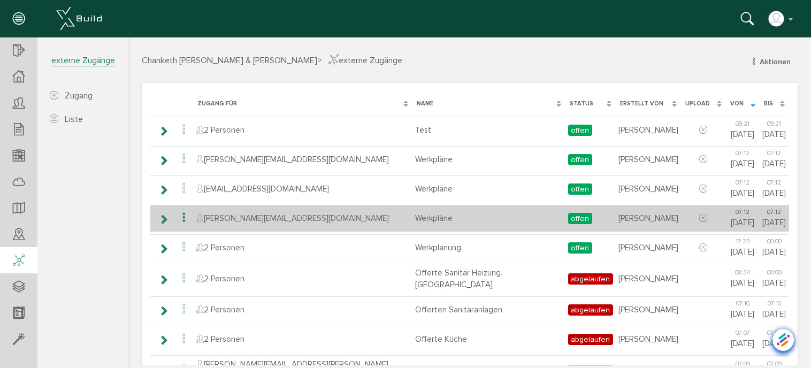
click at [182, 218] on icon at bounding box center [184, 218] width 13 height 14
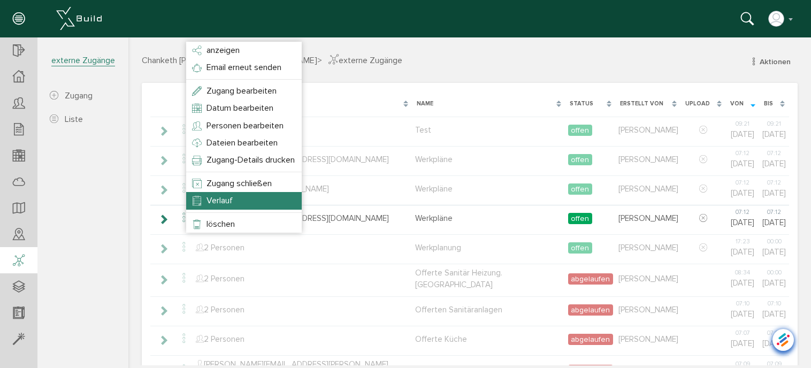
click at [209, 201] on span "Verlauf" at bounding box center [220, 200] width 26 height 11
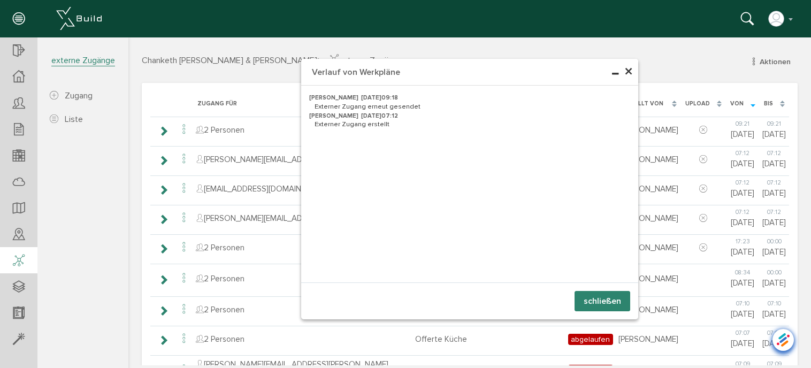
click at [625, 73] on span "×" at bounding box center [628, 72] width 9 height 21
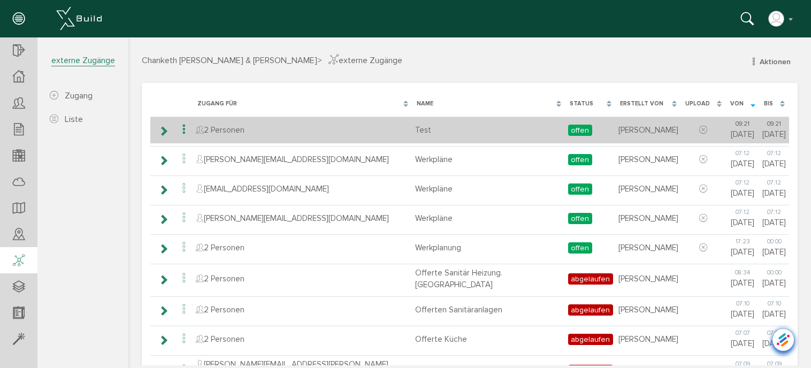
click at [181, 125] on icon at bounding box center [184, 130] width 13 height 14
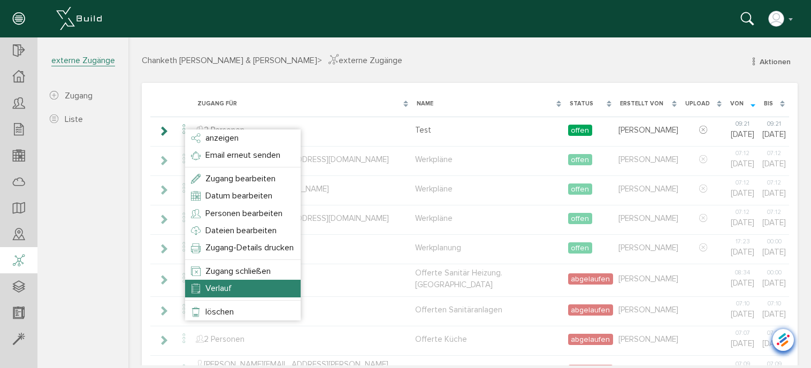
click at [216, 294] on li "Verlauf" at bounding box center [243, 288] width 116 height 17
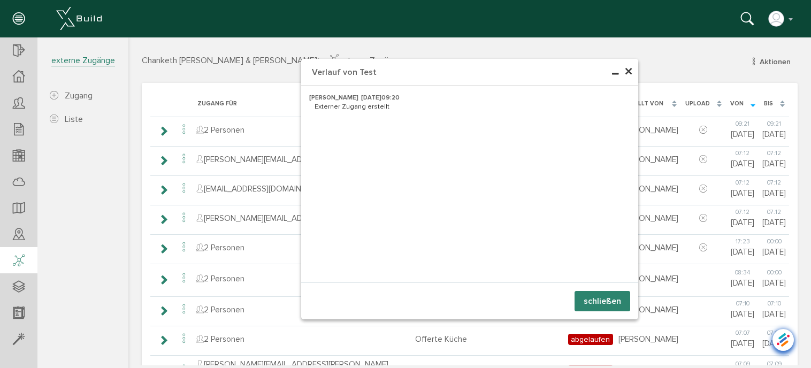
click at [626, 72] on span "×" at bounding box center [628, 72] width 9 height 21
